Goal: Task Accomplishment & Management: Manage account settings

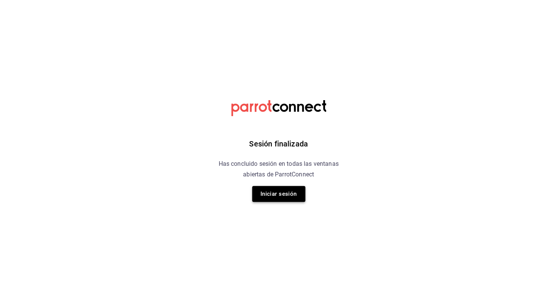
click at [269, 190] on button "Iniciar sesión" at bounding box center [278, 194] width 53 height 16
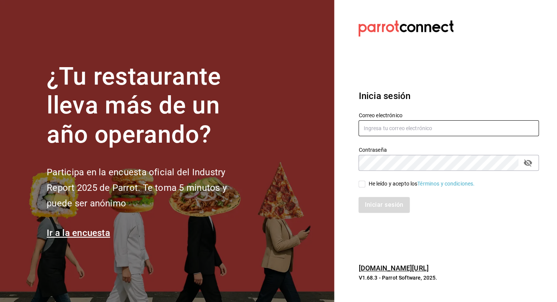
click at [410, 127] on input "text" at bounding box center [449, 128] width 180 height 16
type input "[EMAIL_ADDRESS][DOMAIN_NAME]"
click at [364, 187] on input "He leído y acepto los Términos y condiciones." at bounding box center [362, 184] width 7 height 7
checkbox input "true"
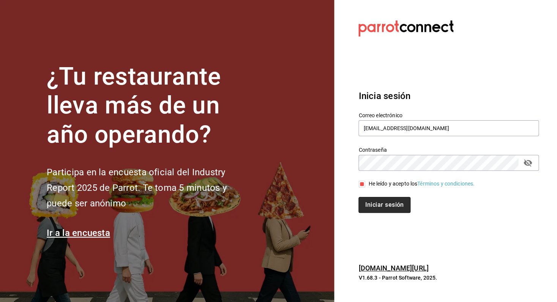
click at [375, 205] on button "Iniciar sesión" at bounding box center [385, 205] width 52 height 16
